Goal: Complete application form

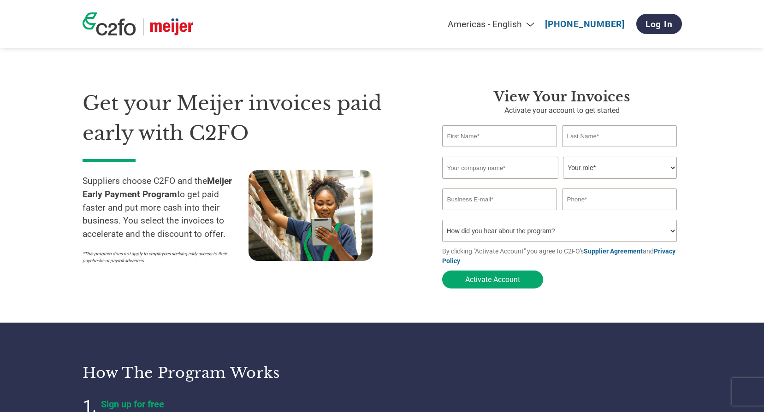
click at [487, 135] on input "text" at bounding box center [499, 136] width 115 height 22
type input "[PERSON_NAME]"
type input "Grant"
type input "[EMAIL_ADDRESS][DOMAIN_NAME]"
click at [611, 201] on input "5133057477" at bounding box center [619, 199] width 115 height 22
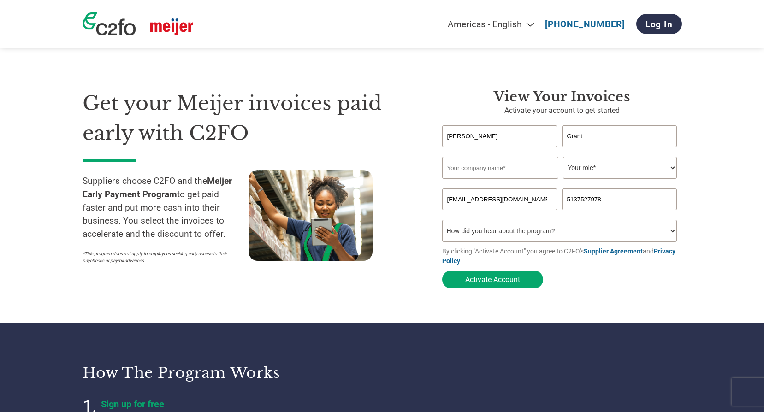
type input "5137527978"
click at [518, 170] on input "text" at bounding box center [500, 168] width 116 height 22
type input "GENERAL DATA CO"
click at [670, 169] on select "Your role* CFO Controller Credit Manager Finance Director Treasurer CEO Preside…" at bounding box center [620, 168] width 114 height 22
select select "ACCOUNTS_RECEIVABLE"
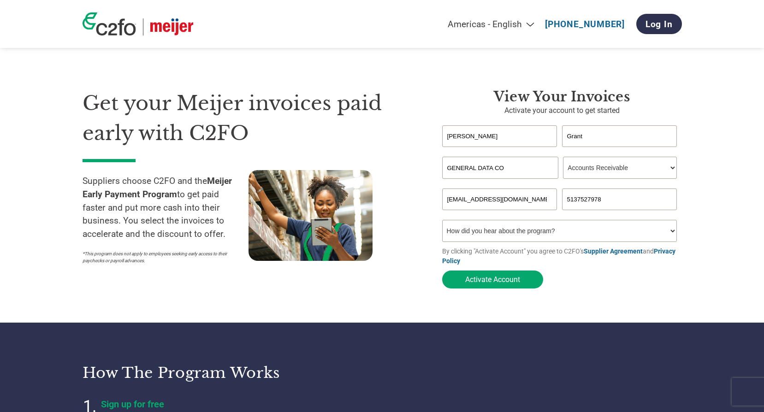
click at [563, 158] on select "Your role* CFO Controller Credit Manager Finance Director Treasurer CEO Preside…" at bounding box center [620, 168] width 114 height 22
click at [501, 282] on button "Activate Account" at bounding box center [492, 279] width 101 height 18
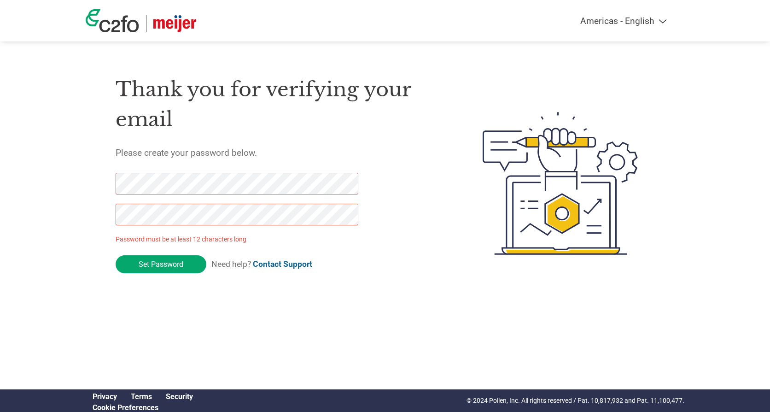
drag, startPoint x: 154, startPoint y: 263, endPoint x: 104, endPoint y: 183, distance: 94.2
click at [104, 183] on div "Thank you for verifying your email Please create your password below. Password …" at bounding box center [385, 183] width 599 height 244
click at [166, 266] on input "Set Password" at bounding box center [161, 264] width 91 height 18
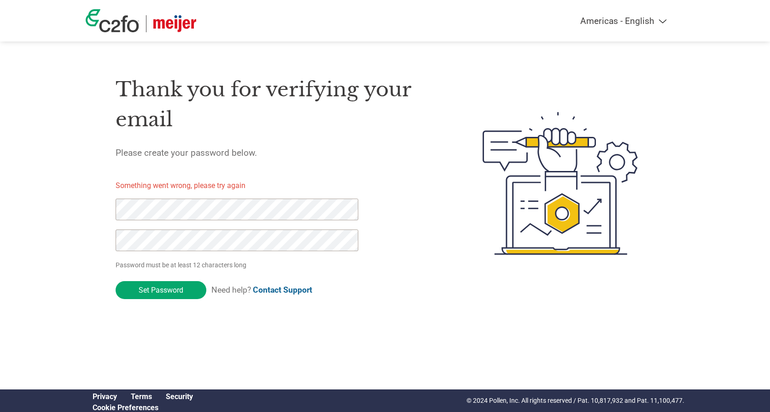
click at [106, 208] on div "Thank you for verifying your email Please create your password below. Something…" at bounding box center [385, 183] width 599 height 244
click at [158, 288] on input "Set Password" at bounding box center [161, 290] width 91 height 18
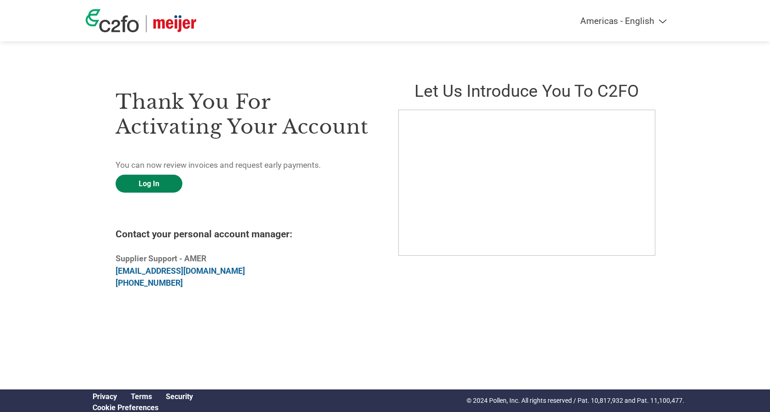
click at [147, 183] on link "Log In" at bounding box center [149, 184] width 67 height 18
